Goal: Transaction & Acquisition: Download file/media

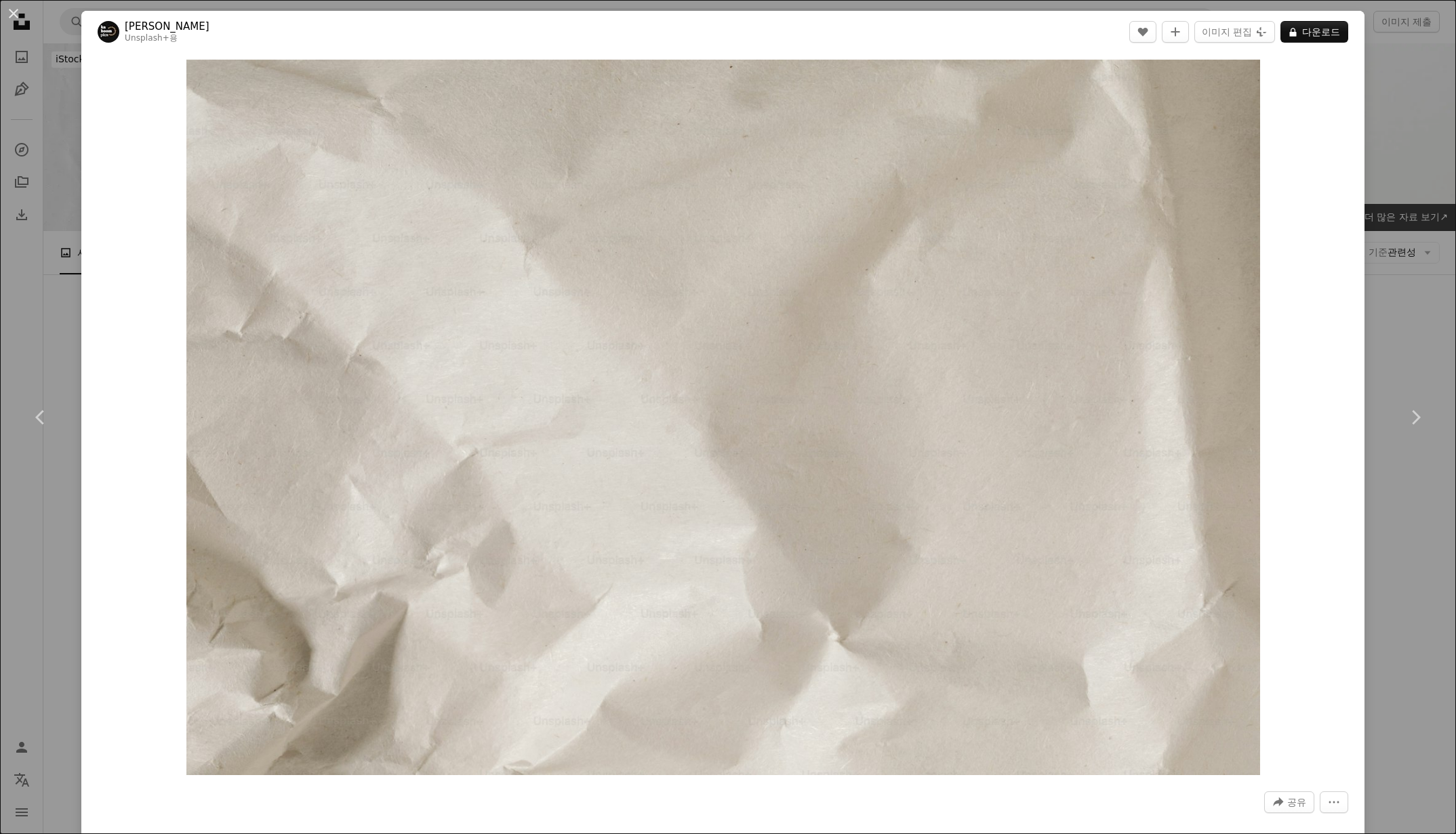
scroll to position [33190, 0]
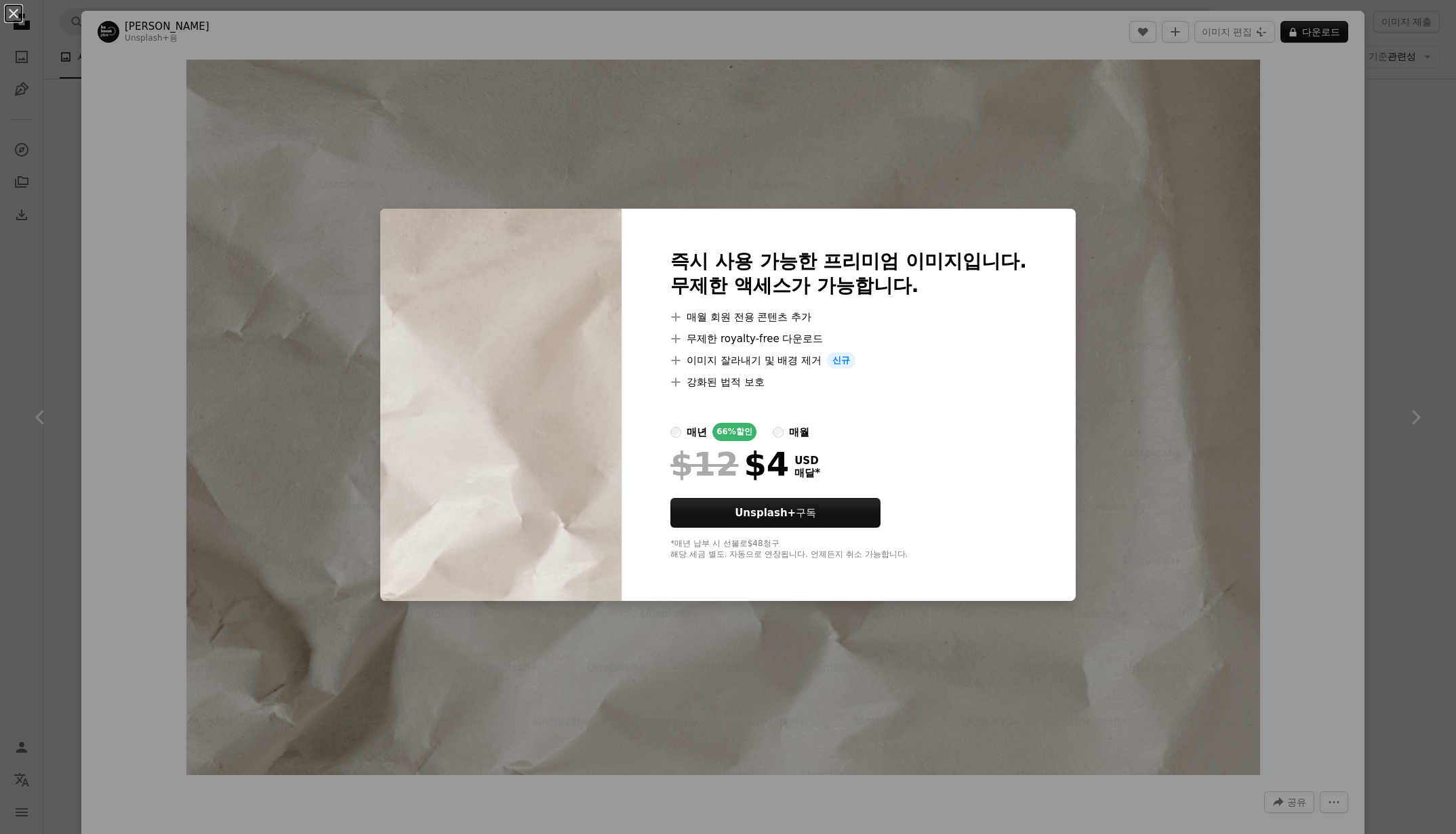
click at [1119, 241] on div "An X shape 즉시 사용 가능한 프리미엄 이미지입니다. 무제한 액세스가 가능합니다. A plus sign 매월 회원 전용 콘텐츠 추가 A…" at bounding box center [728, 417] width 1456 height 834
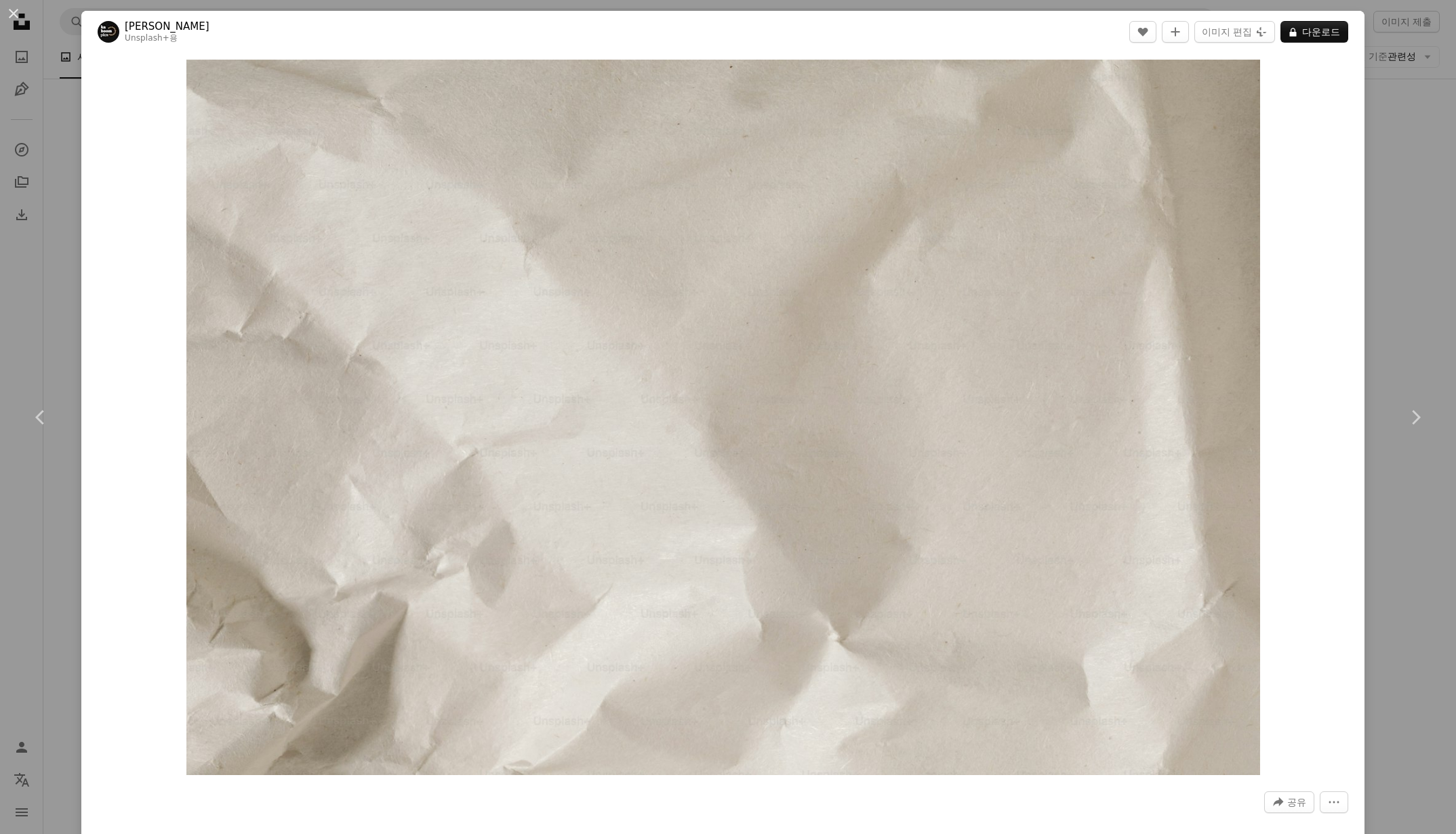
click at [1435, 85] on div "An X shape Chevron left Chevron right [PERSON_NAME] Unsplash+ 용 A heart A plus …" at bounding box center [728, 417] width 1456 height 834
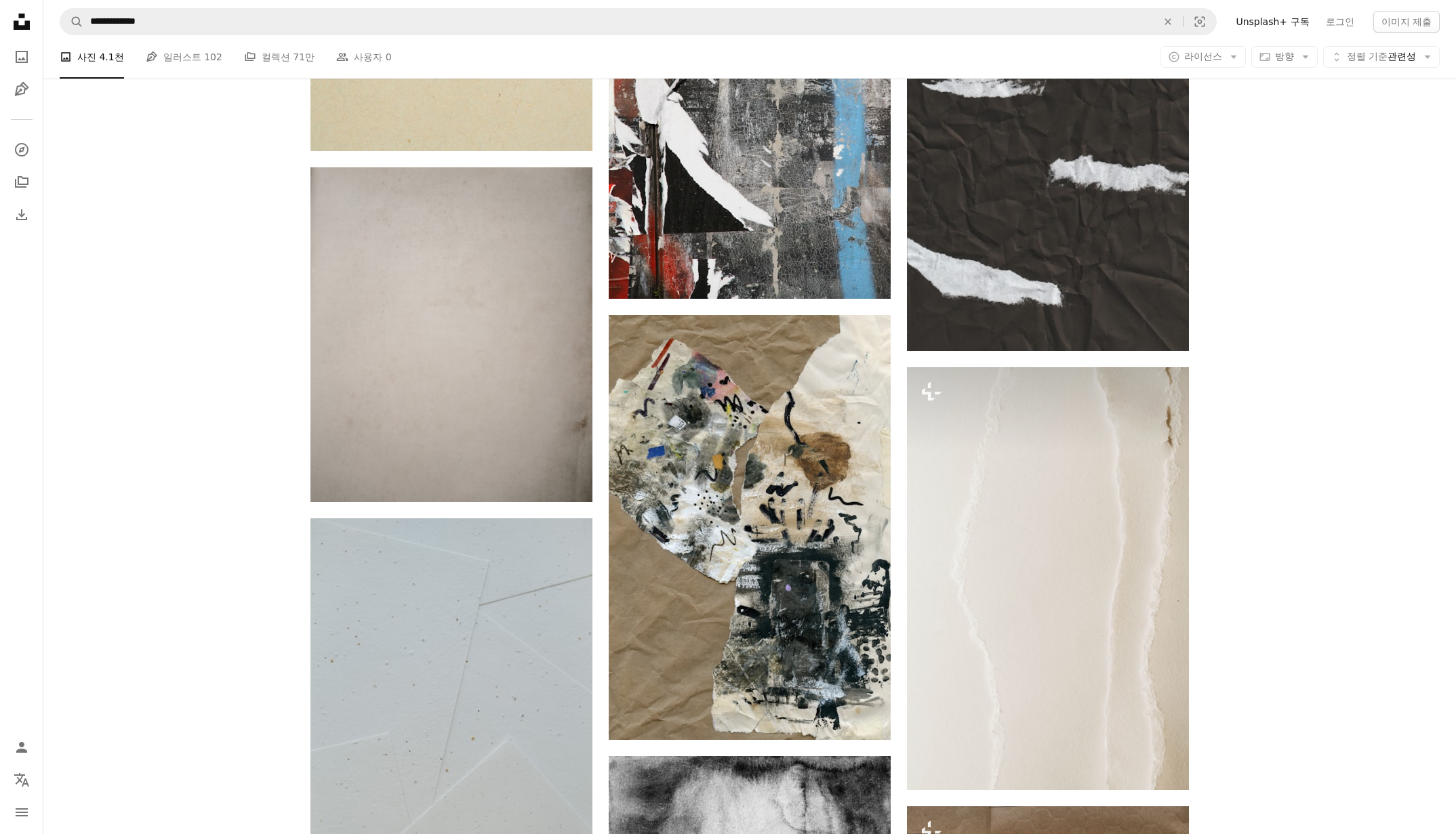
scroll to position [35470, 0]
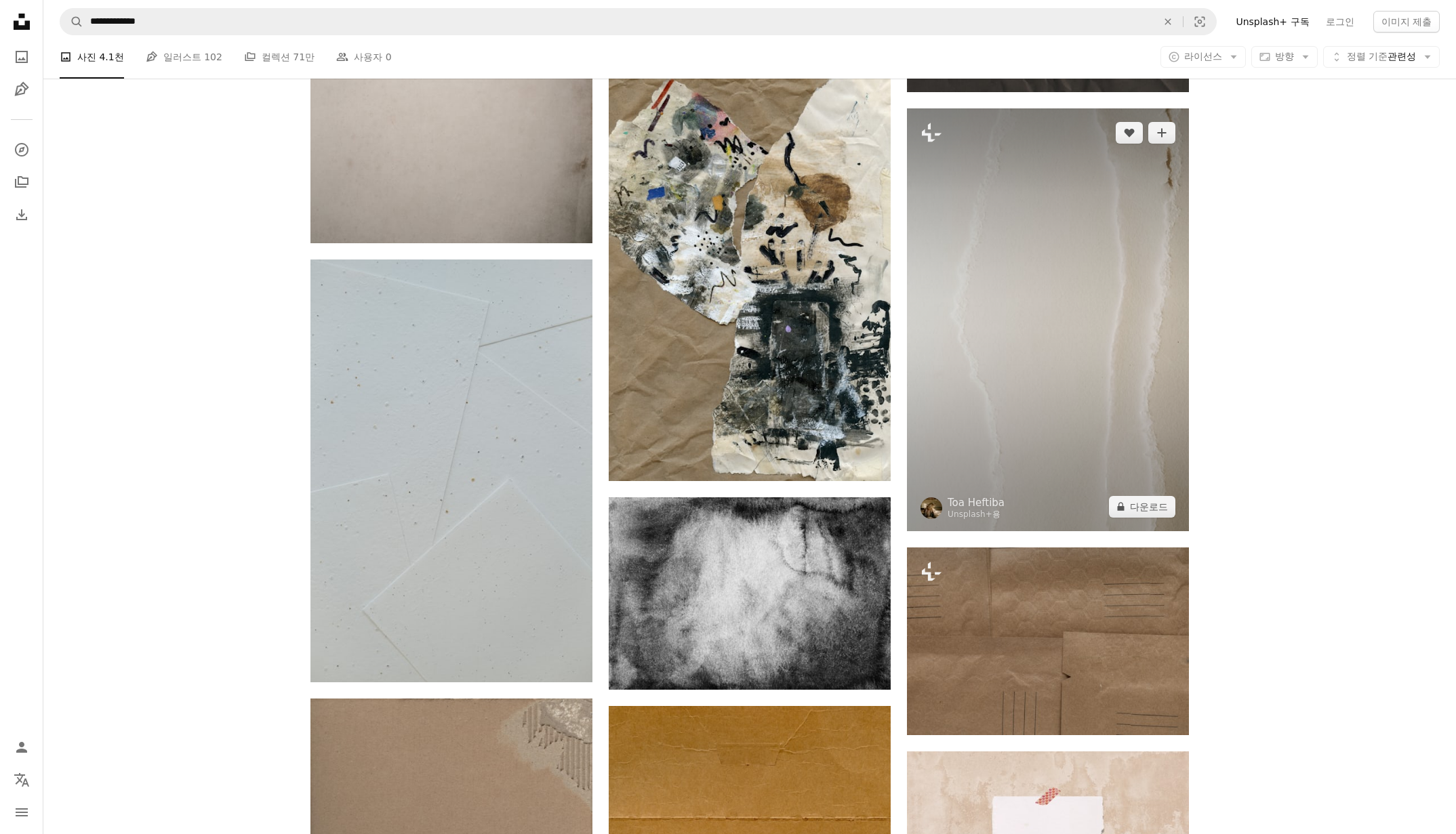
click at [1095, 388] on img at bounding box center [1048, 319] width 282 height 423
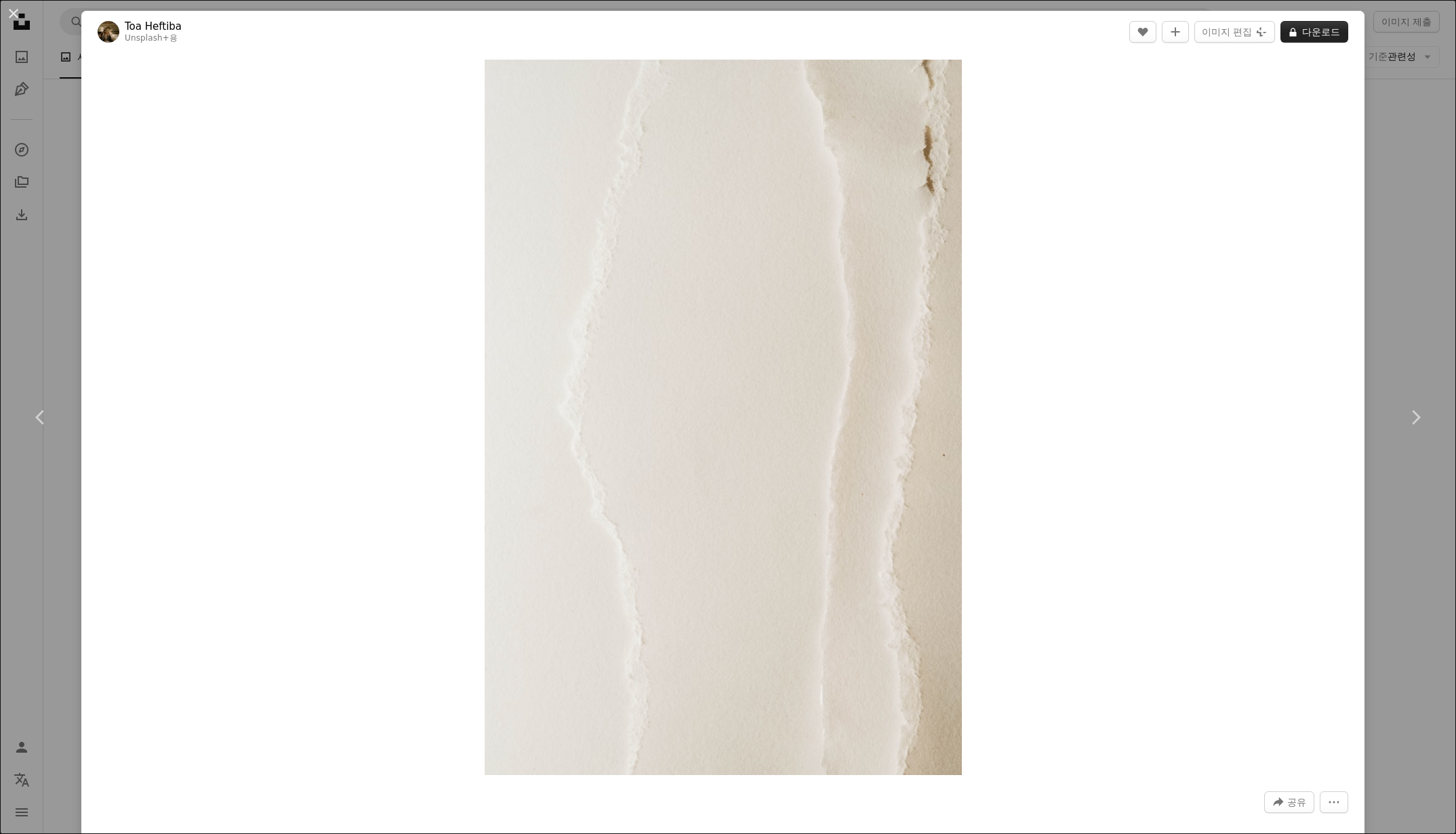
click at [1337, 31] on button "A lock 다운로드" at bounding box center [1314, 31] width 68 height 21
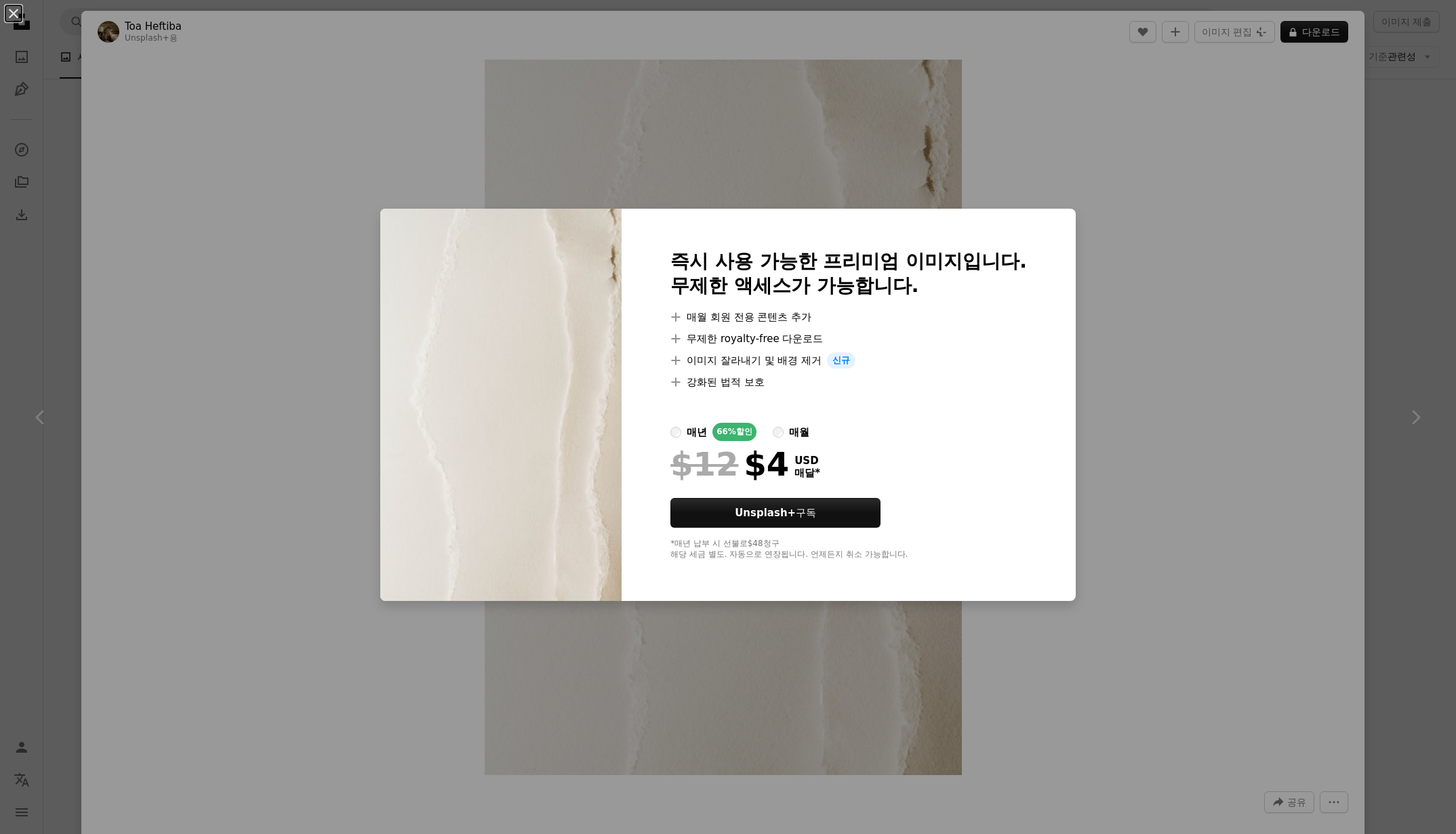
click at [1369, 219] on div "An X shape 즉시 사용 가능한 프리미엄 이미지입니다. 무제한 액세스가 가능합니다. A plus sign 매월 회원 전용 콘텐츠 추가 A…" at bounding box center [728, 417] width 1456 height 834
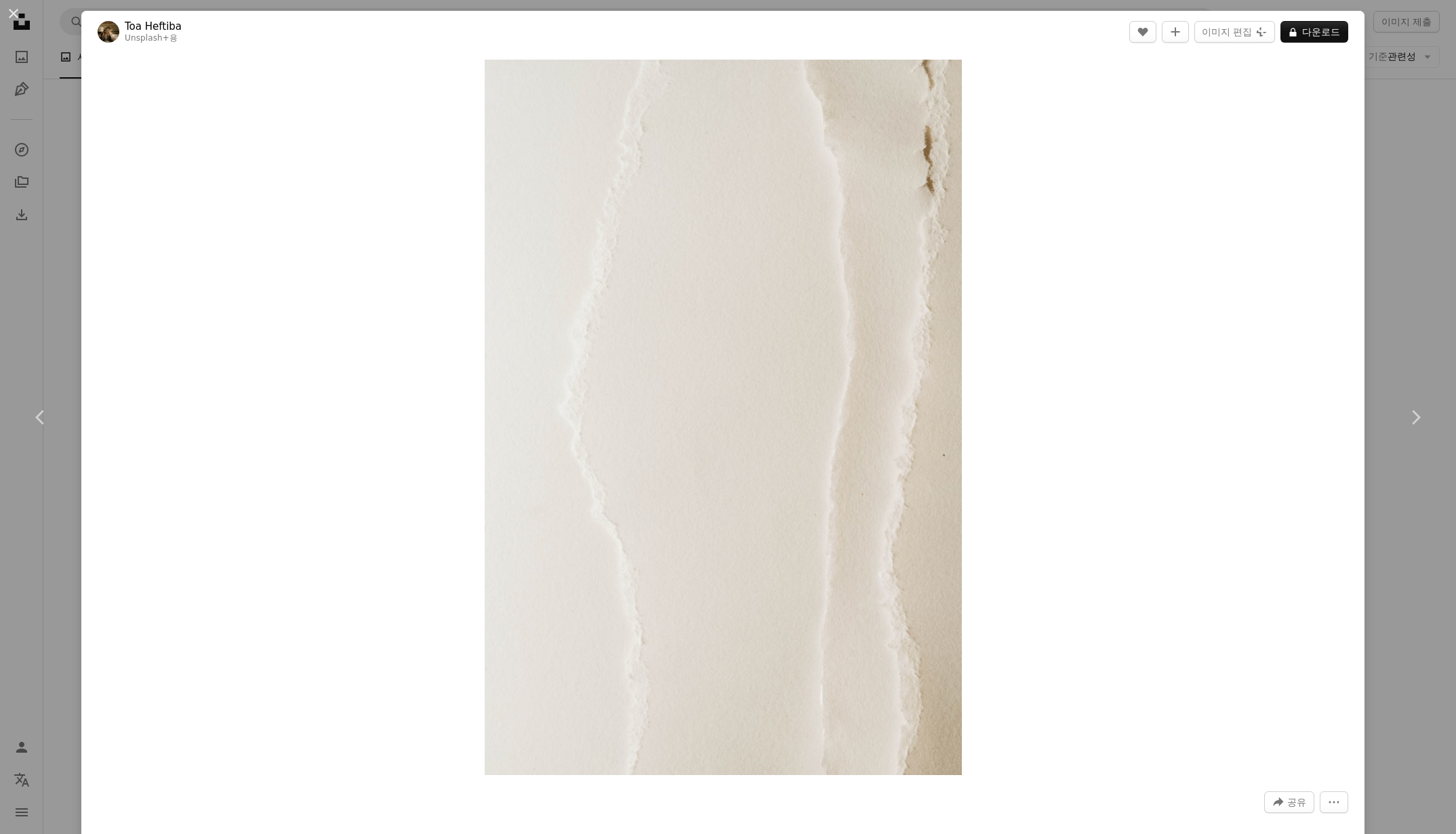
click at [1363, 202] on div "Zoom in" at bounding box center [722, 417] width 1283 height 730
click at [1384, 195] on div "An X shape Chevron left Chevron right Toa Heftiba Unsplash+ 용 A heart A plus si…" at bounding box center [728, 417] width 1456 height 834
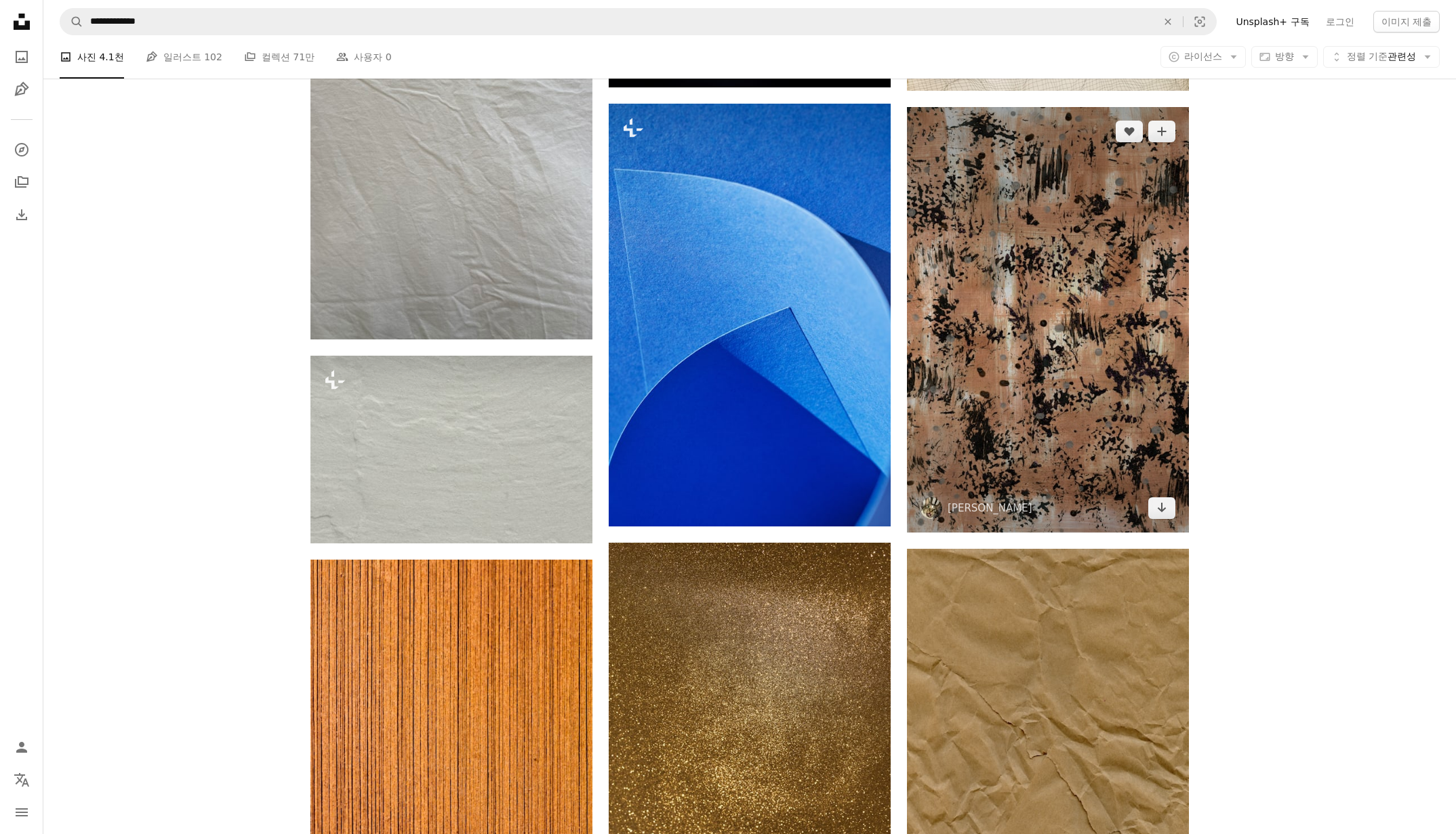
scroll to position [38934, 0]
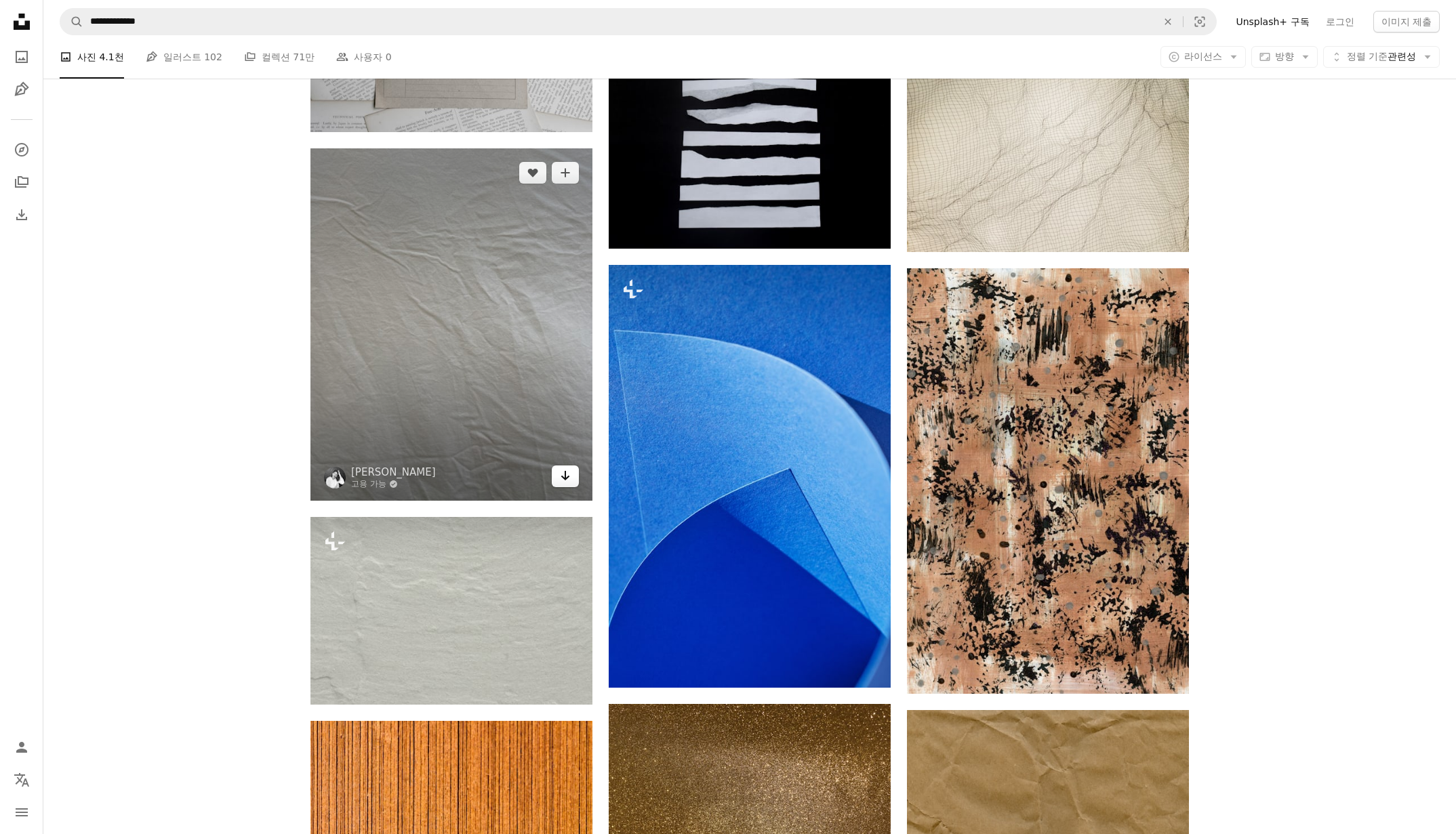
click at [576, 483] on link "Arrow pointing down" at bounding box center [565, 475] width 27 height 21
